Goal: Task Accomplishment & Management: Manage account settings

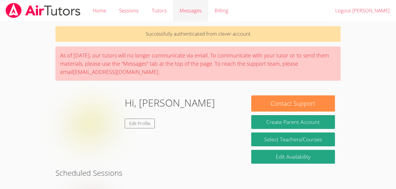
click at [191, 11] on span "Messages" at bounding box center [191, 10] width 22 height 7
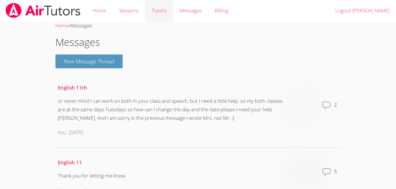
click at [149, 11] on link "Tutors" at bounding box center [159, 11] width 28 height 22
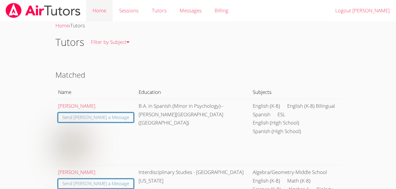
click at [101, 14] on link "Home" at bounding box center [99, 11] width 27 height 22
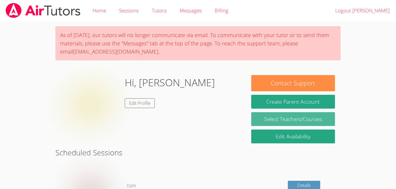
click at [294, 126] on link "Select Teachers/Courses" at bounding box center [293, 119] width 84 height 14
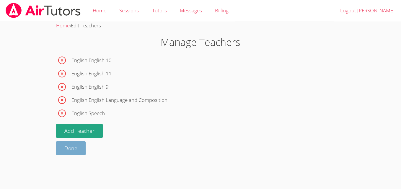
click at [63, 154] on link "Done" at bounding box center [71, 149] width 30 height 14
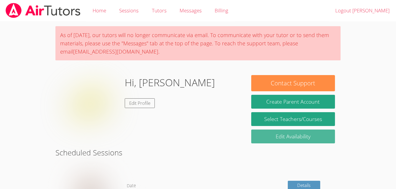
click at [284, 138] on link "Edit Availability" at bounding box center [293, 137] width 84 height 14
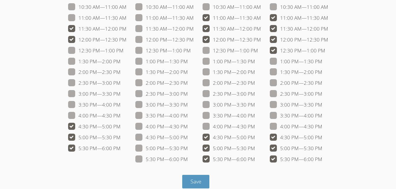
scroll to position [102, 0]
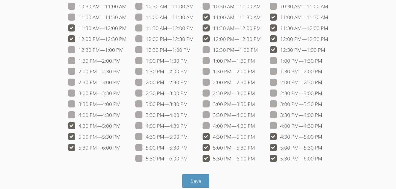
click at [78, 148] on label "5:30 PM — 6:00 PM" at bounding box center [94, 148] width 53 height 8
click at [121, 148] on input "5:30 PM — 6:00 PM" at bounding box center [123, 146] width 5 height 5
checkbox input "false"
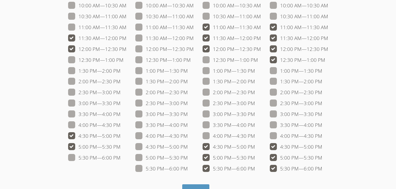
scroll to position [91, 0]
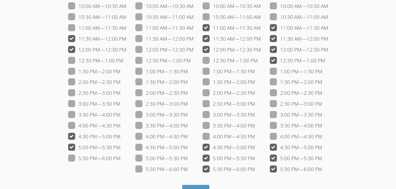
click at [81, 104] on label "3:00 PM — 3:30 PM" at bounding box center [94, 104] width 53 height 8
click at [121, 104] on input "3:00 PM — 3:30 PM" at bounding box center [123, 102] width 5 height 5
checkbox input "true"
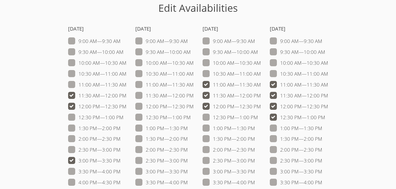
scroll to position [35, 0]
click at [121, 42] on span at bounding box center [121, 40] width 0 height 7
click at [121, 42] on input "9:00 AM — 9:30 AM" at bounding box center [123, 39] width 5 height 5
checkbox input "true"
click at [124, 52] on span at bounding box center [124, 51] width 0 height 7
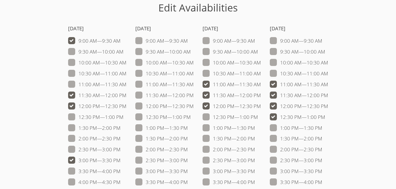
click at [124, 52] on input "9:30 AM — 10:00 AM" at bounding box center [126, 50] width 5 height 5
checkbox input "true"
click at [127, 66] on span at bounding box center [127, 62] width 0 height 7
click at [127, 64] on input "10:00 AM — 10:30 AM" at bounding box center [129, 61] width 5 height 5
checkbox input "true"
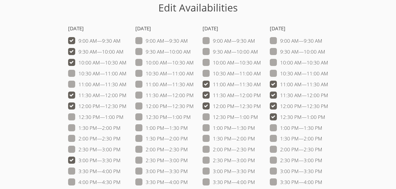
click at [127, 72] on span at bounding box center [127, 73] width 0 height 7
click at [127, 72] on input "10:30 AM — 11:00 AM" at bounding box center [129, 72] width 5 height 5
checkbox input "true"
click at [73, 86] on label "11:00 AM — 11:30 AM" at bounding box center [97, 85] width 58 height 8
click at [127, 86] on input "11:00 AM — 11:30 AM" at bounding box center [129, 83] width 5 height 5
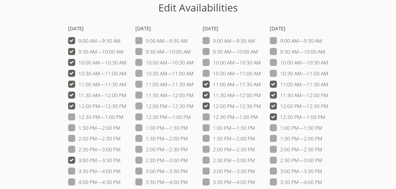
checkbox input "true"
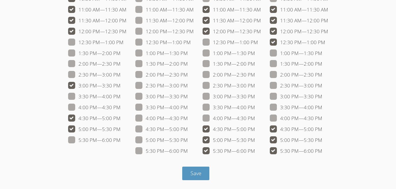
click at [255, 142] on span at bounding box center [255, 140] width 0 height 7
click at [255, 142] on input "5:00 PM — 5:30 PM" at bounding box center [257, 139] width 5 height 5
checkbox input "false"
click at [255, 149] on span at bounding box center [255, 151] width 0 height 7
click at [255, 149] on input "5:30 PM — 6:00 PM" at bounding box center [257, 150] width 5 height 5
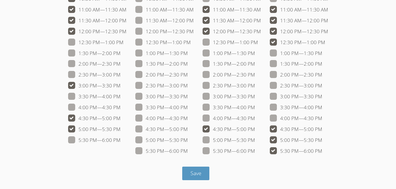
checkbox input "false"
click at [255, 140] on span at bounding box center [255, 140] width 0 height 7
click at [255, 140] on input "5:00 PM — 5:30 PM" at bounding box center [257, 139] width 5 height 5
checkbox input "true"
click at [255, 110] on span at bounding box center [255, 107] width 0 height 7
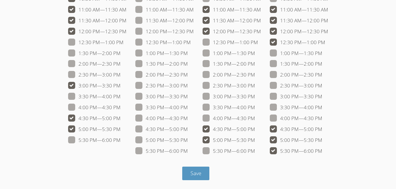
click at [255, 109] on input "3:30 PM — 4:00 PM" at bounding box center [257, 106] width 5 height 5
checkbox input "true"
click at [255, 99] on span at bounding box center [255, 96] width 0 height 7
click at [255, 98] on input "3:00 PM — 3:30 PM" at bounding box center [257, 95] width 5 height 5
checkbox input "true"
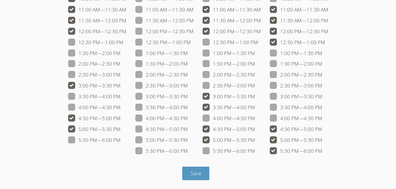
scroll to position [40, 0]
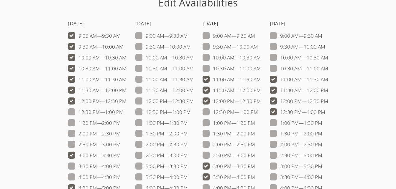
click at [261, 66] on span at bounding box center [261, 68] width 0 height 7
click at [261, 66] on input "10:30 AM — 11:00 AM" at bounding box center [263, 67] width 5 height 5
checkbox input "true"
click at [261, 59] on span at bounding box center [261, 57] width 0 height 7
click at [261, 59] on input "10:00 AM — 10:30 AM" at bounding box center [263, 56] width 5 height 5
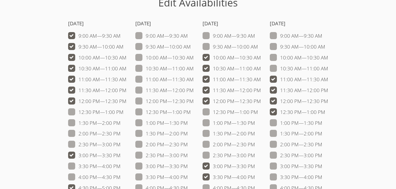
checkbox input "true"
click at [258, 47] on span at bounding box center [258, 46] width 0 height 7
click at [258, 47] on input "9:30 AM — 10:00 AM" at bounding box center [260, 45] width 5 height 5
checkbox input "true"
click at [205, 40] on label "9:00 AM — 9:30 AM" at bounding box center [229, 36] width 53 height 8
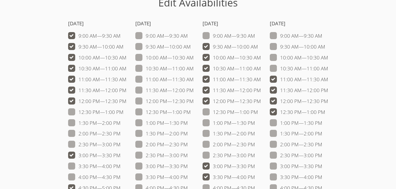
click at [255, 37] on input "9:00 AM — 9:30 AM" at bounding box center [257, 34] width 5 height 5
checkbox input "true"
click at [279, 37] on label "9:00 AM — 9:30 AM" at bounding box center [296, 36] width 53 height 8
click at [322, 37] on input "9:00 AM — 9:30 AM" at bounding box center [324, 34] width 5 height 5
checkbox input "true"
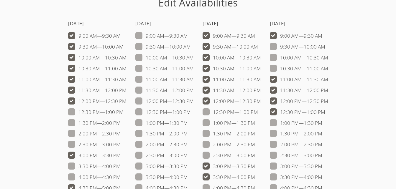
click at [284, 48] on label "9:30 AM — 10:00 AM" at bounding box center [297, 47] width 55 height 8
click at [325, 48] on input "9:30 AM — 10:00 AM" at bounding box center [327, 45] width 5 height 5
checkbox input "true"
click at [294, 58] on label "10:00 AM — 10:30 AM" at bounding box center [299, 58] width 58 height 8
click at [328, 58] on input "10:00 AM — 10:30 AM" at bounding box center [330, 56] width 5 height 5
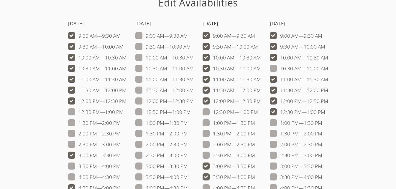
checkbox input "true"
click at [302, 69] on label "10:30 AM — 11:00 AM" at bounding box center [299, 69] width 58 height 8
click at [328, 69] on input "10:30 AM — 11:00 AM" at bounding box center [330, 67] width 5 height 5
checkbox input "true"
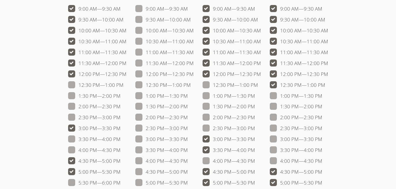
scroll to position [109, 0]
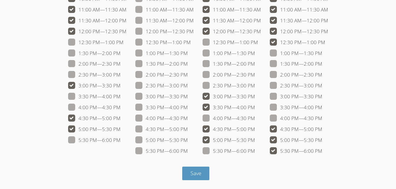
click at [322, 96] on span at bounding box center [322, 96] width 0 height 7
click at [322, 96] on input "3:00 PM — 3:30 PM" at bounding box center [324, 95] width 5 height 5
checkbox input "true"
click at [322, 86] on span at bounding box center [322, 85] width 0 height 7
click at [322, 86] on input "2:30 PM — 3:00 PM" at bounding box center [324, 84] width 5 height 5
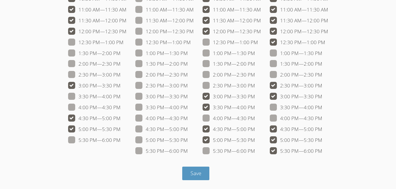
checkbox input "true"
click at [322, 150] on span at bounding box center [322, 151] width 0 height 7
click at [322, 150] on input "5:30 PM — 6:00 PM" at bounding box center [324, 150] width 5 height 5
checkbox input "false"
click at [322, 143] on span at bounding box center [322, 140] width 0 height 7
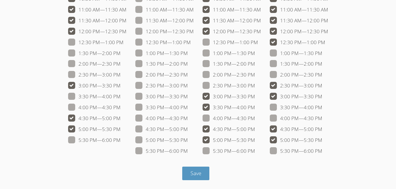
click at [322, 142] on input "5:00 PM — 5:30 PM" at bounding box center [324, 139] width 5 height 5
checkbox input "false"
click at [236, 140] on label "5:00 PM — 5:30 PM" at bounding box center [229, 141] width 53 height 8
click at [255, 140] on input "5:00 PM — 5:30 PM" at bounding box center [257, 139] width 5 height 5
checkbox input "false"
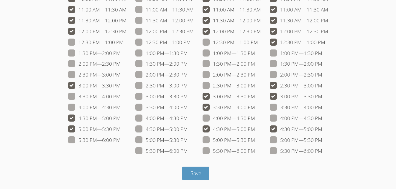
click at [112, 129] on label "5:00 PM — 5:30 PM" at bounding box center [94, 130] width 53 height 8
click at [121, 129] on input "5:00 PM — 5:30 PM" at bounding box center [123, 128] width 5 height 5
checkbox input "false"
click at [98, 96] on label "3:30 PM — 4:00 PM" at bounding box center [94, 97] width 53 height 8
click at [121, 96] on input "3:30 PM — 4:00 PM" at bounding box center [123, 95] width 5 height 5
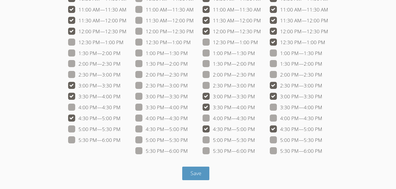
checkbox input "true"
click at [91, 72] on label "2:30 PM — 3:00 PM" at bounding box center [94, 75] width 53 height 8
click at [121, 72] on input "2:30 PM — 3:00 PM" at bounding box center [123, 73] width 5 height 5
checkbox input "true"
click at [83, 63] on label "2:00 PM — 2:30 PM" at bounding box center [94, 64] width 53 height 8
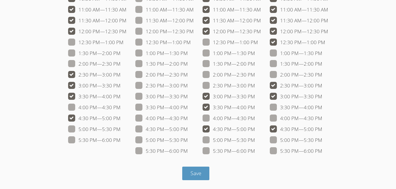
click at [121, 63] on input "2:00 PM — 2:30 PM" at bounding box center [123, 62] width 5 height 5
checkbox input "true"
click at [227, 76] on label "2:00 PM — 2:30 PM" at bounding box center [229, 75] width 53 height 8
click at [255, 76] on input "2:00 PM — 2:30 PM" at bounding box center [257, 73] width 5 height 5
checkbox input "true"
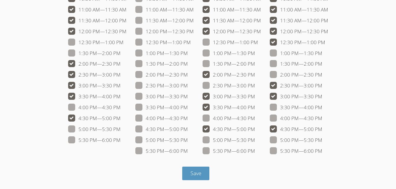
click at [239, 83] on label "2:30 PM — 3:00 PM" at bounding box center [229, 86] width 53 height 8
click at [255, 83] on input "2:30 PM — 3:00 PM" at bounding box center [257, 84] width 5 height 5
checkbox input "true"
click at [283, 74] on label "2:00 PM — 2:30 PM" at bounding box center [296, 75] width 53 height 8
click at [322, 74] on input "2:00 PM — 2:30 PM" at bounding box center [324, 73] width 5 height 5
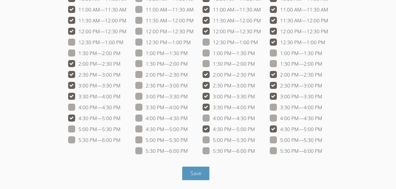
checkbox input "true"
click at [294, 105] on label "3:30 PM — 4:00 PM" at bounding box center [296, 108] width 53 height 8
click at [322, 105] on input "3:30 PM — 4:00 PM" at bounding box center [324, 106] width 5 height 5
checkbox input "true"
click at [194, 173] on span "Save" at bounding box center [196, 173] width 11 height 7
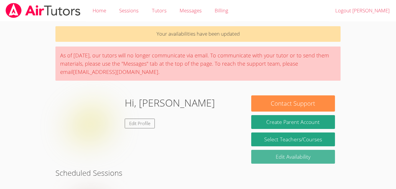
click at [299, 162] on link "Edit Availability" at bounding box center [293, 157] width 84 height 14
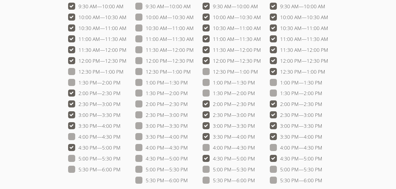
scroll to position [80, 0]
click at [258, 71] on span at bounding box center [258, 71] width 0 height 7
click at [258, 71] on input "12:30 PM — 1:00 PM" at bounding box center [260, 70] width 5 height 5
checkbox input "true"
click at [124, 70] on span at bounding box center [124, 71] width 0 height 7
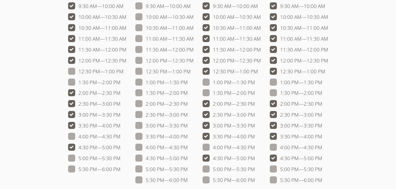
click at [124, 70] on input "12:30 PM — 1:00 PM" at bounding box center [126, 70] width 5 height 5
checkbox input "true"
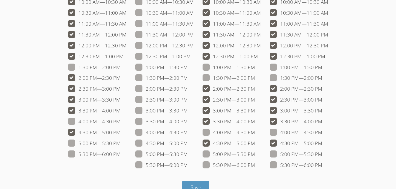
scroll to position [101, 0]
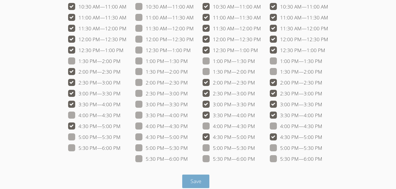
click at [191, 180] on span "Save" at bounding box center [196, 181] width 11 height 7
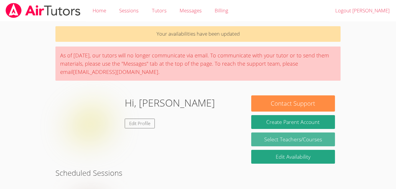
click at [286, 138] on link "Select Teachers/Courses" at bounding box center [293, 140] width 84 height 14
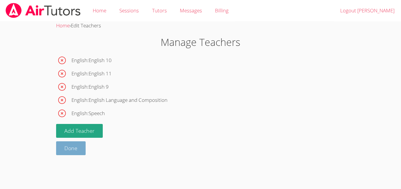
click at [70, 148] on link "Done" at bounding box center [71, 149] width 30 height 14
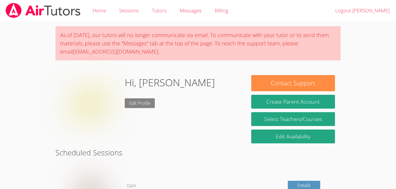
click at [150, 102] on link "Edit Profile" at bounding box center [140, 104] width 30 height 10
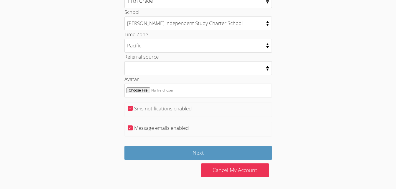
scroll to position [308, 0]
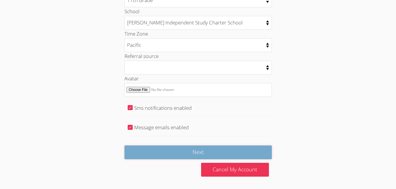
click at [195, 153] on input "Next" at bounding box center [198, 153] width 148 height 14
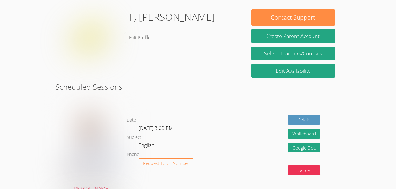
scroll to position [86, 0]
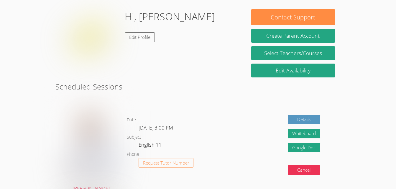
click at [98, 34] on img at bounding box center [90, 38] width 59 height 59
click at [136, 40] on link "Edit Profile" at bounding box center [140, 37] width 30 height 10
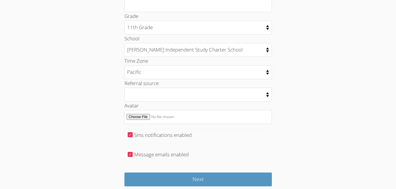
scroll to position [283, 0]
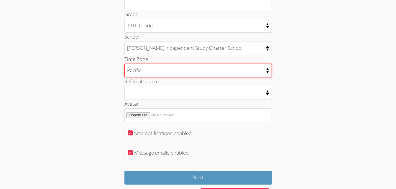
click at [176, 75] on select "[US_STATE] [US_STATE] Pacific [US_STATE][GEOGRAPHIC_DATA] [GEOGRAPHIC_DATA]" at bounding box center [198, 71] width 148 height 14
click at [124, 64] on select "[US_STATE] [US_STATE] Pacific [US_STATE][GEOGRAPHIC_DATA] [GEOGRAPHIC_DATA]" at bounding box center [198, 71] width 148 height 14
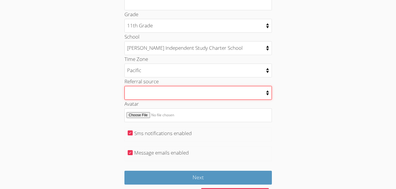
click at [149, 90] on select "College counselor Educational consultant Facebook Family referral Newspaper Sch…" at bounding box center [198, 93] width 148 height 14
click at [171, 93] on select "College counselor Educational consultant Facebook Family referral Newspaper Sch…" at bounding box center [198, 93] width 148 height 14
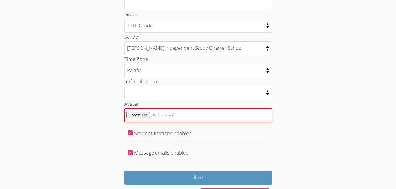
click at [140, 116] on input "Avatar" at bounding box center [198, 116] width 148 height 14
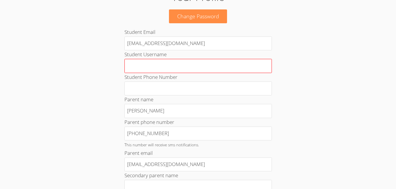
scroll to position [43, 0]
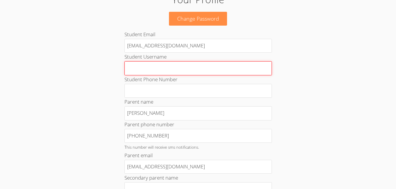
click at [164, 68] on input "Student Username" at bounding box center [198, 68] width 148 height 14
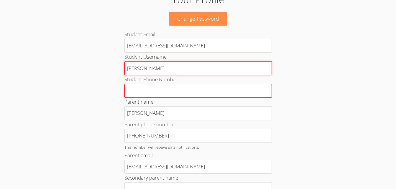
type input "Ahmad Ali Sayeed"
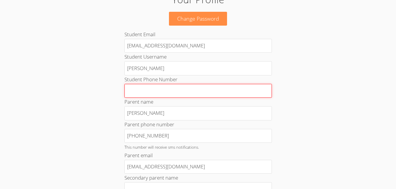
click at [171, 91] on input "Student Phone Number" at bounding box center [198, 91] width 148 height 14
type input "+19256996807"
type input "Maroofa Sayeed"
type input "+19256996807"
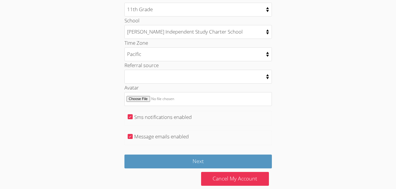
scroll to position [308, 0]
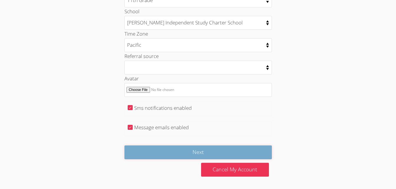
click at [220, 152] on input "Next" at bounding box center [198, 153] width 148 height 14
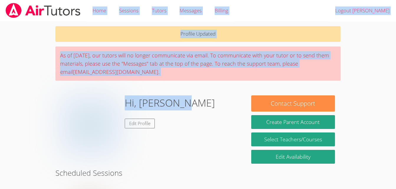
drag, startPoint x: 0, startPoint y: 0, endPoint x: 187, endPoint y: -22, distance: 188.3
click at [187, 0] on html "Home Sessions Tutors Messages Billing Logout [PERSON_NAME] Profile Updated As o…" at bounding box center [198, 94] width 396 height 189
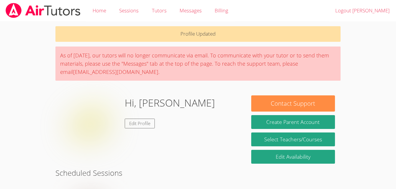
drag, startPoint x: 187, startPoint y: -22, endPoint x: 218, endPoint y: 90, distance: 116.0
click at [146, 122] on link "Edit Profile" at bounding box center [140, 124] width 30 height 10
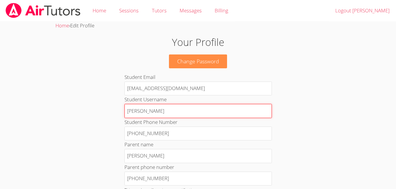
click at [130, 112] on input "[PERSON_NAME]" at bounding box center [198, 111] width 148 height 14
type input "[PERSON_NAME]"
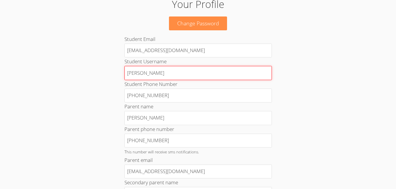
scroll to position [39, 0]
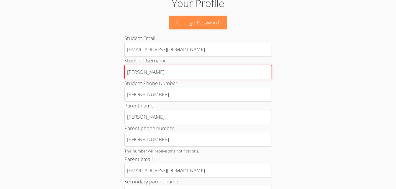
click at [199, 73] on input "[PERSON_NAME]" at bounding box center [198, 72] width 148 height 14
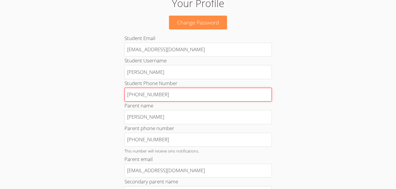
click at [202, 91] on input "[PHONE_NUMBER]" at bounding box center [198, 95] width 148 height 14
click at [216, 96] on input "[PHONE_NUMBER]" at bounding box center [198, 95] width 148 height 14
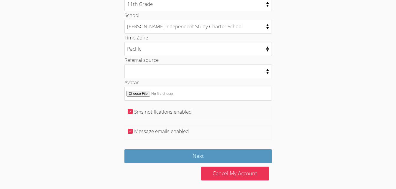
scroll to position [306, 0]
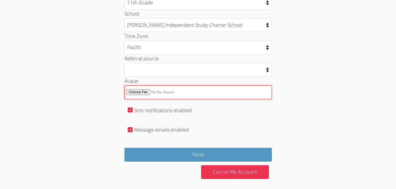
click at [145, 92] on input "Avatar" at bounding box center [198, 93] width 148 height 14
type input "C:\fakepath\Anime.jpg"
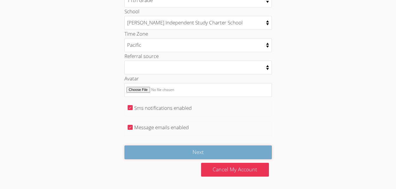
click at [219, 156] on input "Next" at bounding box center [198, 153] width 148 height 14
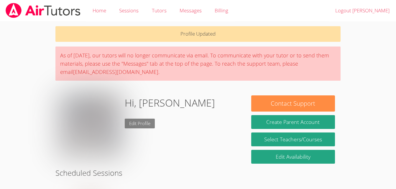
click at [140, 121] on link "Edit Profile" at bounding box center [140, 124] width 30 height 10
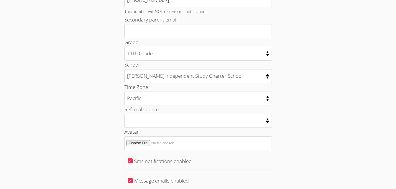
scroll to position [308, 0]
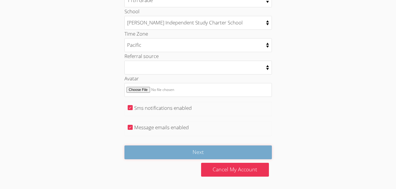
click at [197, 154] on input "Next" at bounding box center [198, 153] width 148 height 14
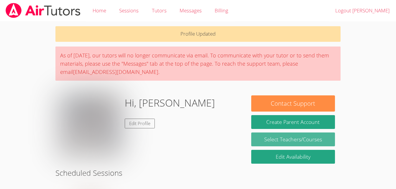
click at [272, 136] on link "Select Teachers/Courses" at bounding box center [293, 140] width 84 height 14
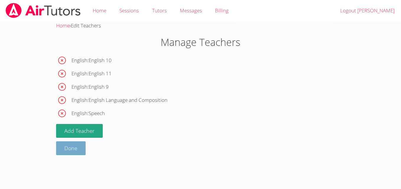
click at [78, 145] on link "Done" at bounding box center [71, 149] width 30 height 14
